Goal: Check status: Check status

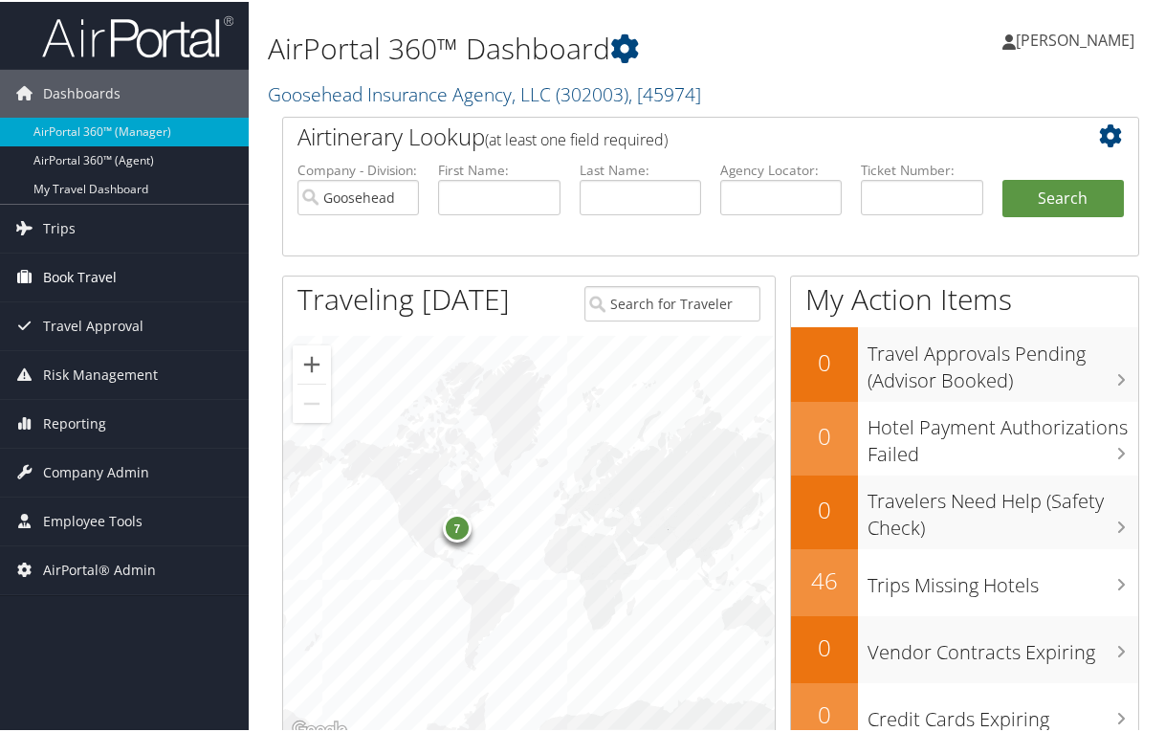
click at [91, 280] on span "Book Travel" at bounding box center [80, 276] width 74 height 48
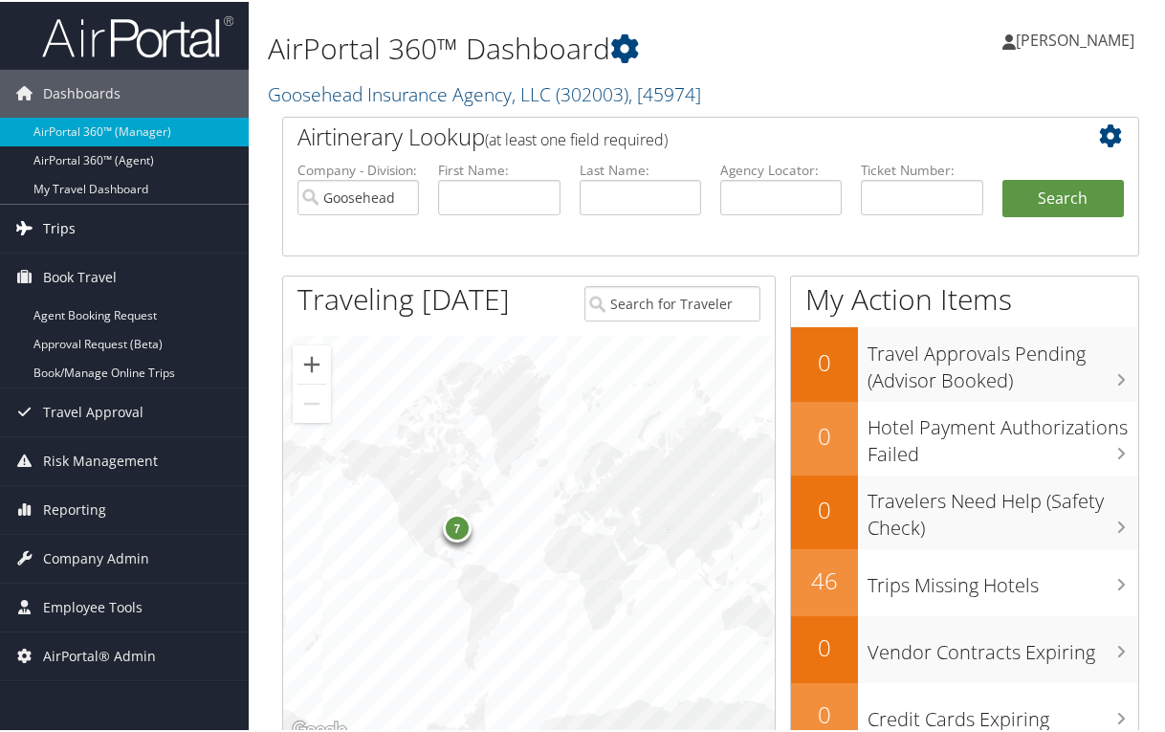
click at [55, 228] on span "Trips" at bounding box center [59, 227] width 33 height 48
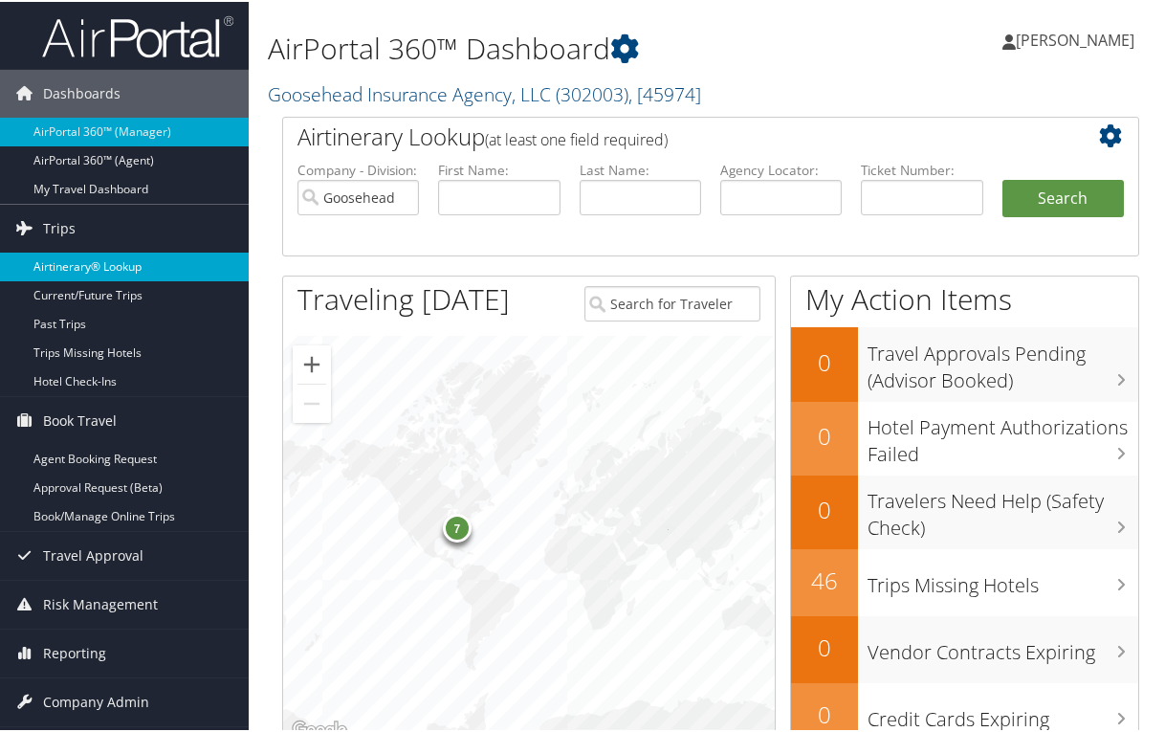
click at [77, 264] on link "Airtinerary® Lookup" at bounding box center [124, 265] width 249 height 29
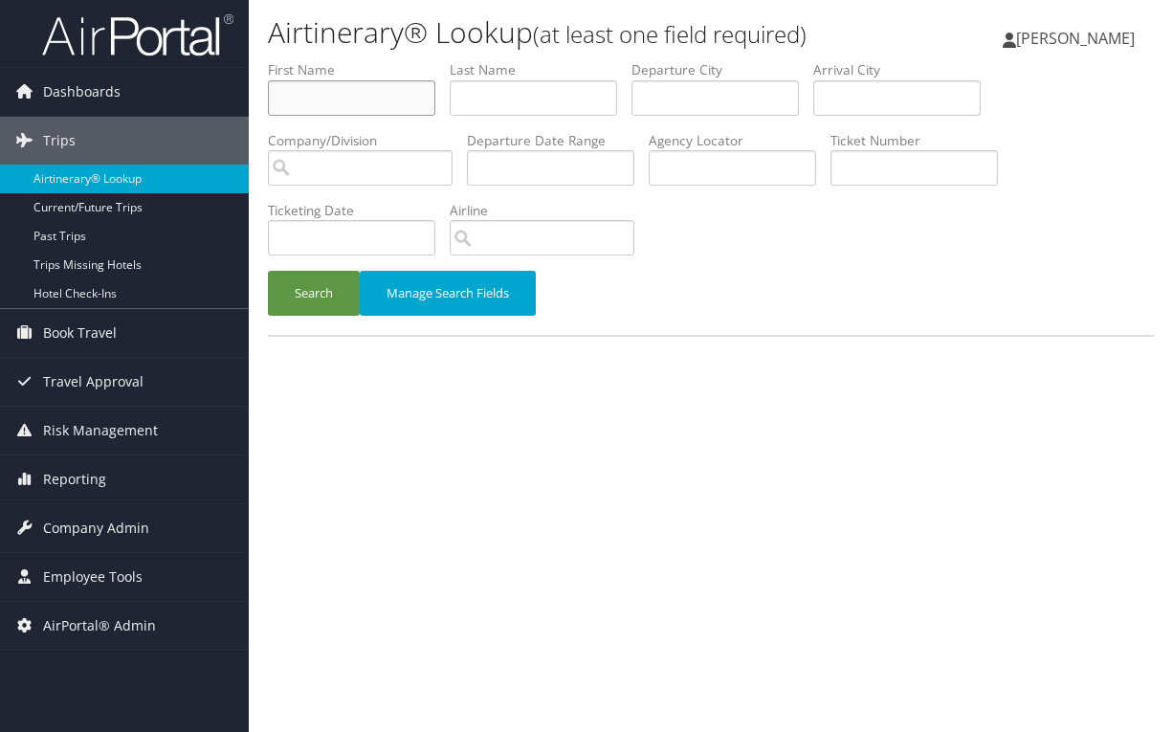
click at [397, 104] on input "text" at bounding box center [351, 97] width 167 height 35
type input "reddy"
type input "[PERSON_NAME]"
click at [318, 299] on button "Search" at bounding box center [314, 293] width 92 height 45
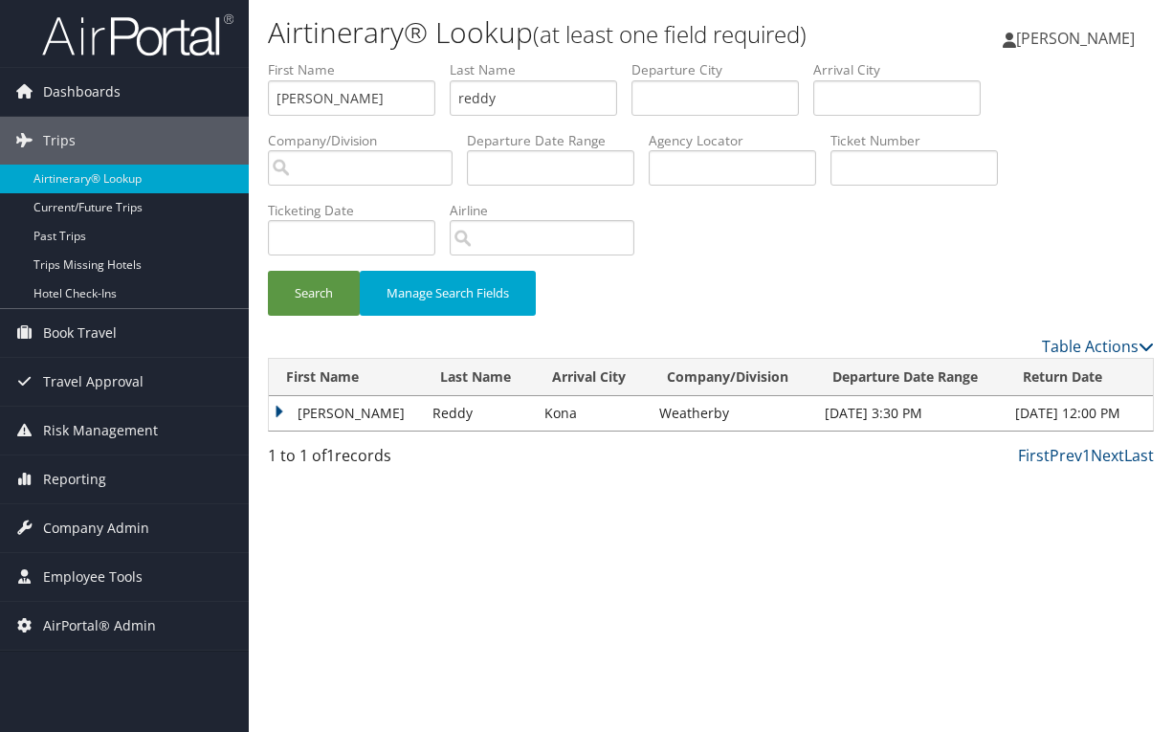
click at [272, 416] on td "[PERSON_NAME]" at bounding box center [346, 413] width 154 height 34
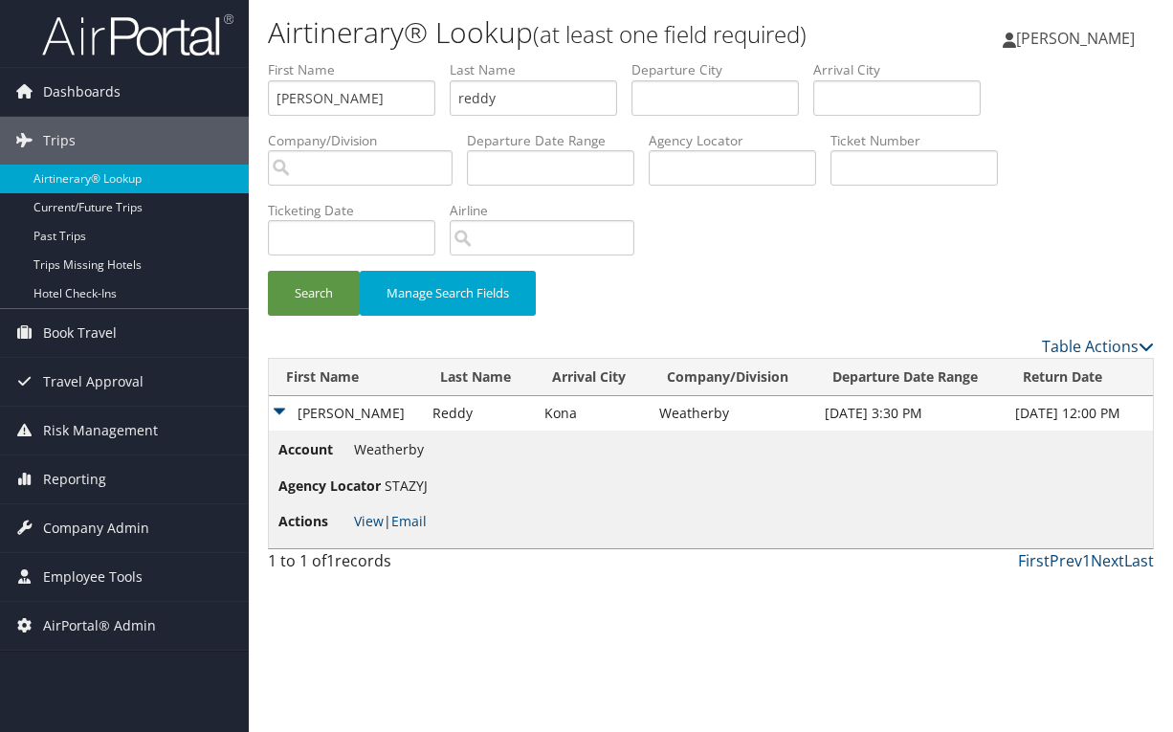
click at [321, 654] on div "Airtinerary® Lookup (at least one field required) [PERSON_NAME] [PERSON_NAME] M…" at bounding box center [711, 366] width 924 height 732
click at [369, 519] on link "View" at bounding box center [369, 521] width 30 height 18
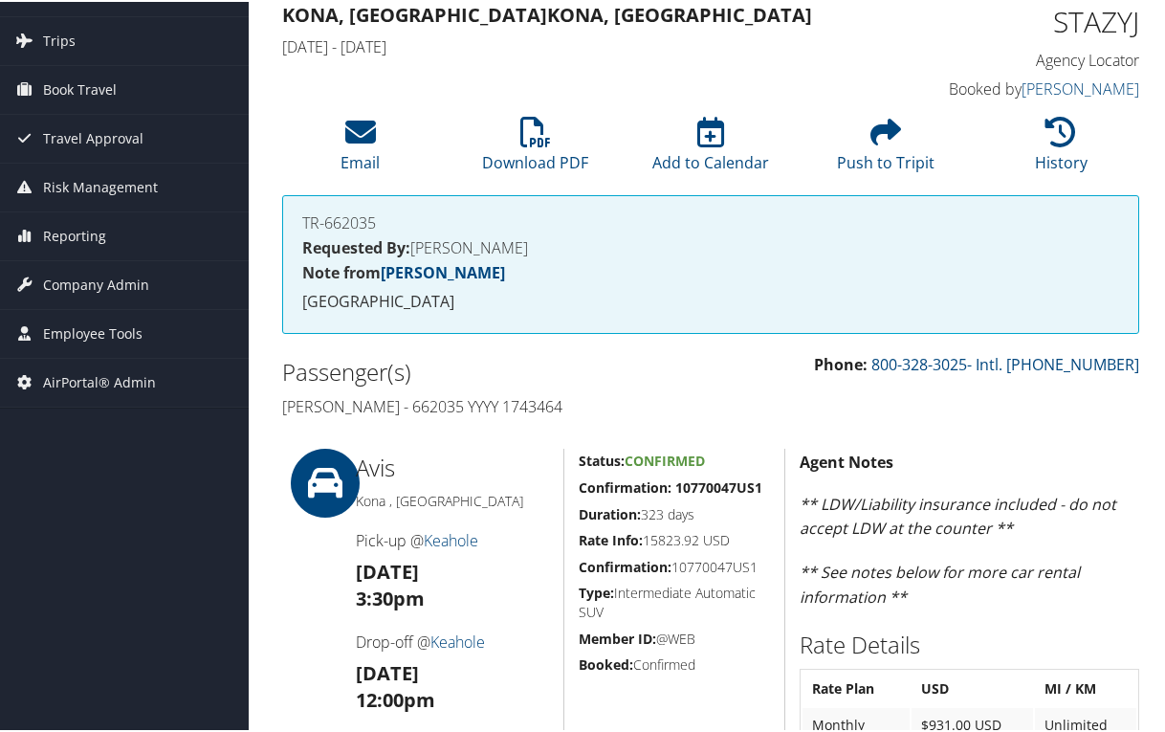
scroll to position [191, 0]
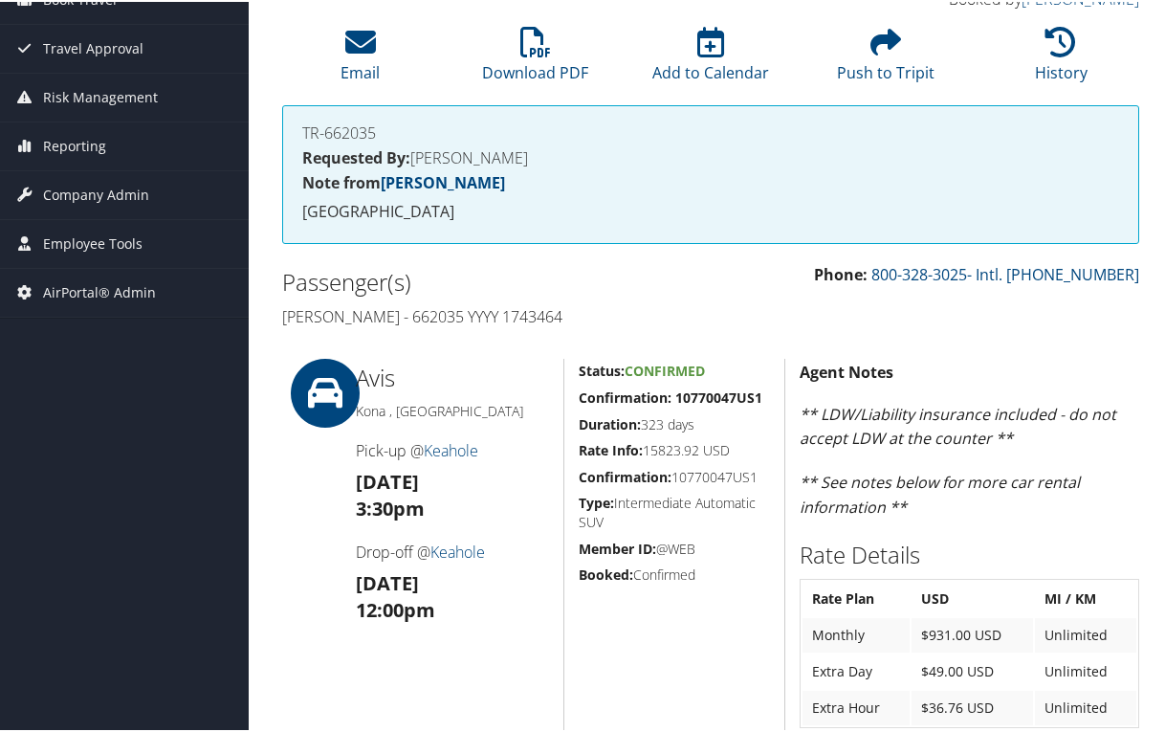
click at [265, 490] on div "Airtinerary® Peggy Kane Peggy Kane My Settings Travel Agency Contacts Log Consu…" at bounding box center [711, 527] width 924 height 1437
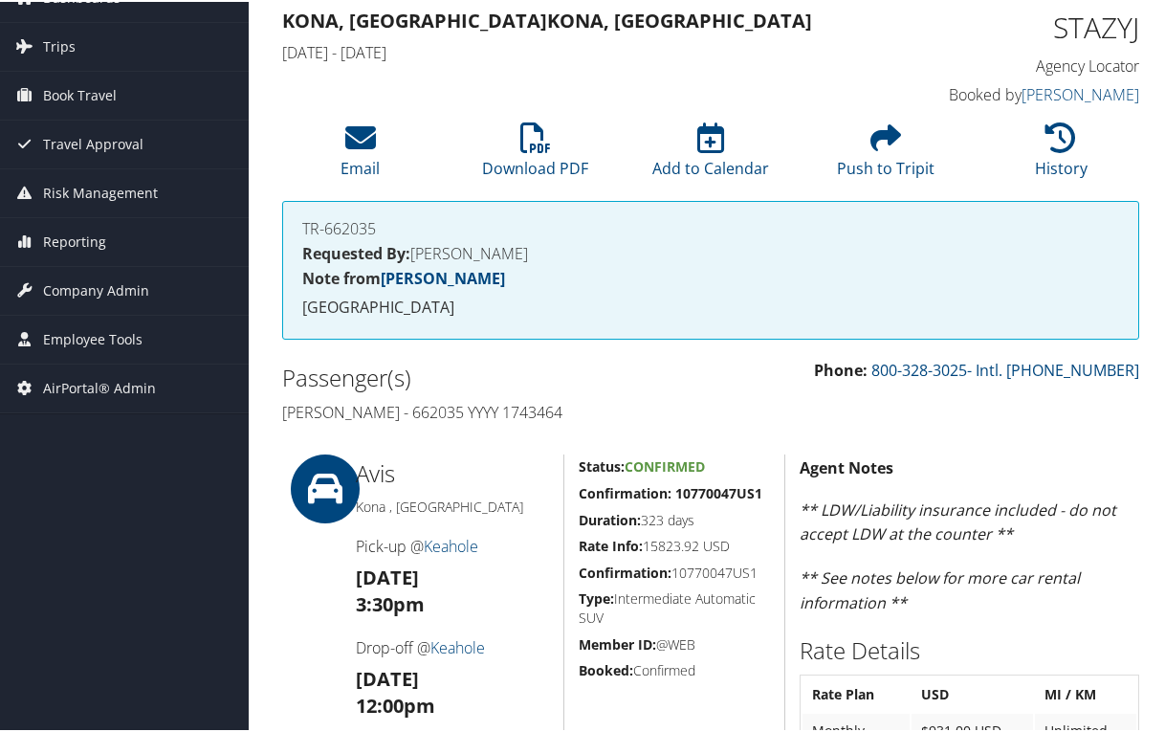
scroll to position [0, 0]
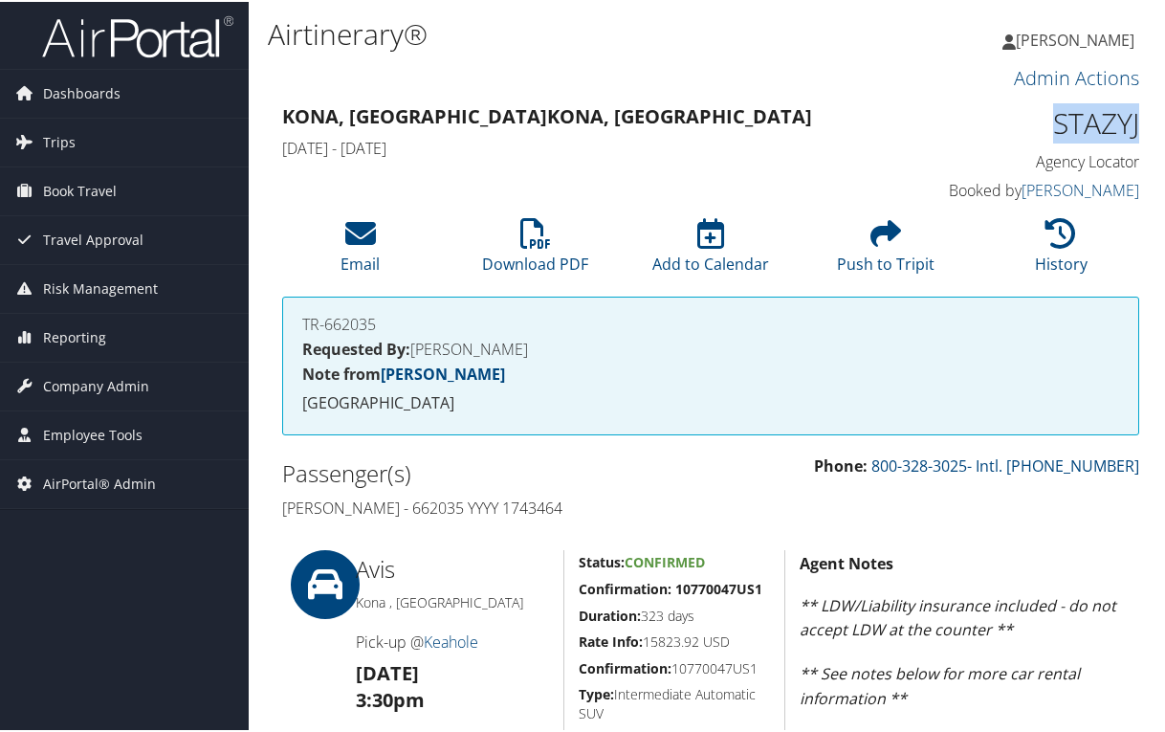
drag, startPoint x: 1141, startPoint y: 127, endPoint x: 1043, endPoint y: 126, distance: 97.6
click at [1043, 126] on div "STAZYJ Agency Locator Agency Locator STAZYJ Booked by Tanya Wesley Booked by Ta…" at bounding box center [1044, 152] width 222 height 109
copy h1 "STAZYJ"
